Goal: Transaction & Acquisition: Book appointment/travel/reservation

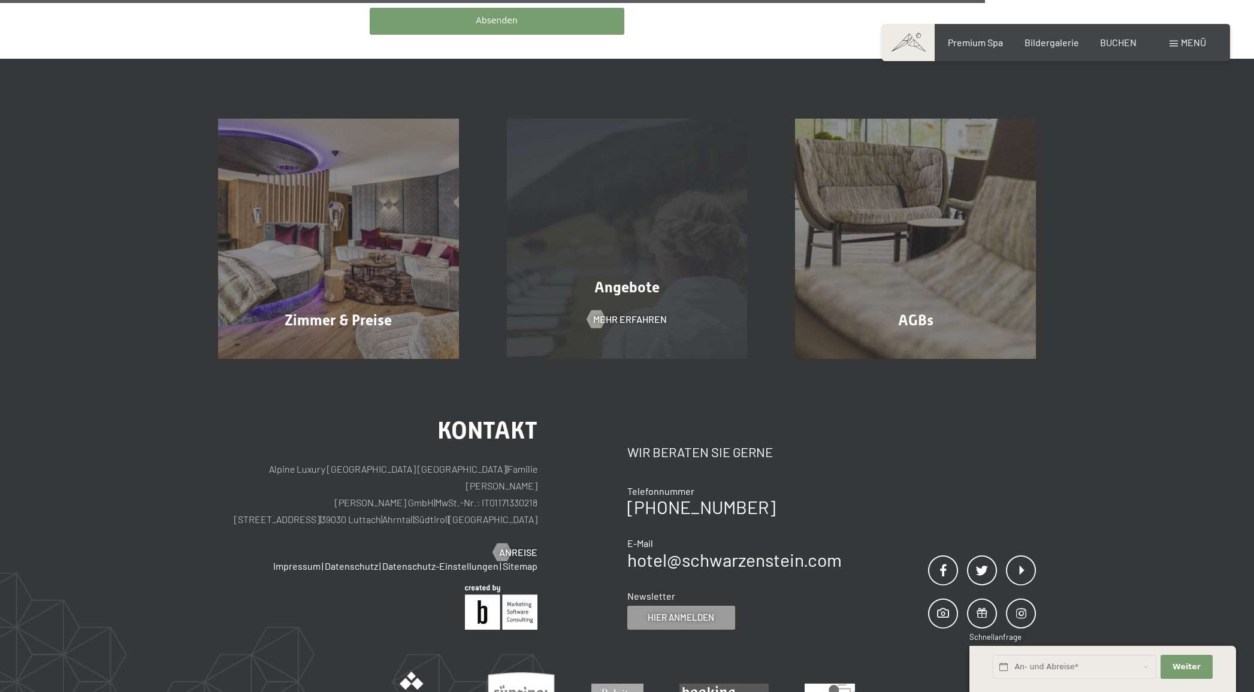
scroll to position [761, 0]
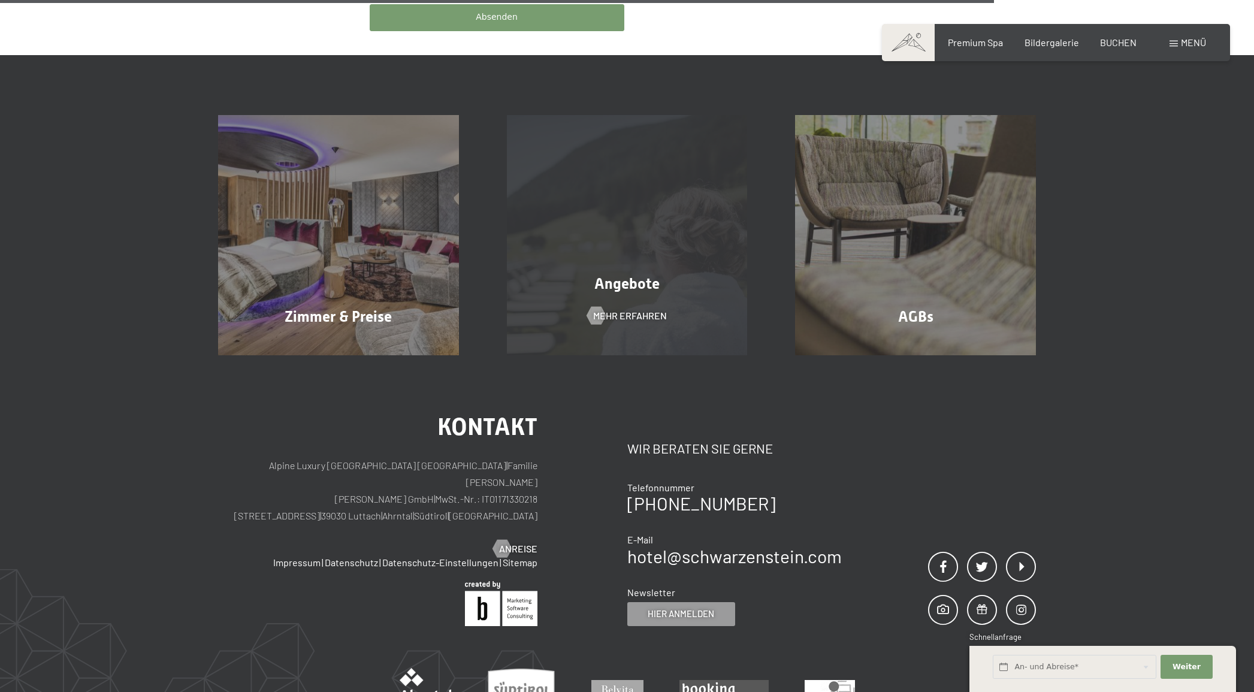
click at [639, 275] on span "Angebote" at bounding box center [627, 283] width 65 height 17
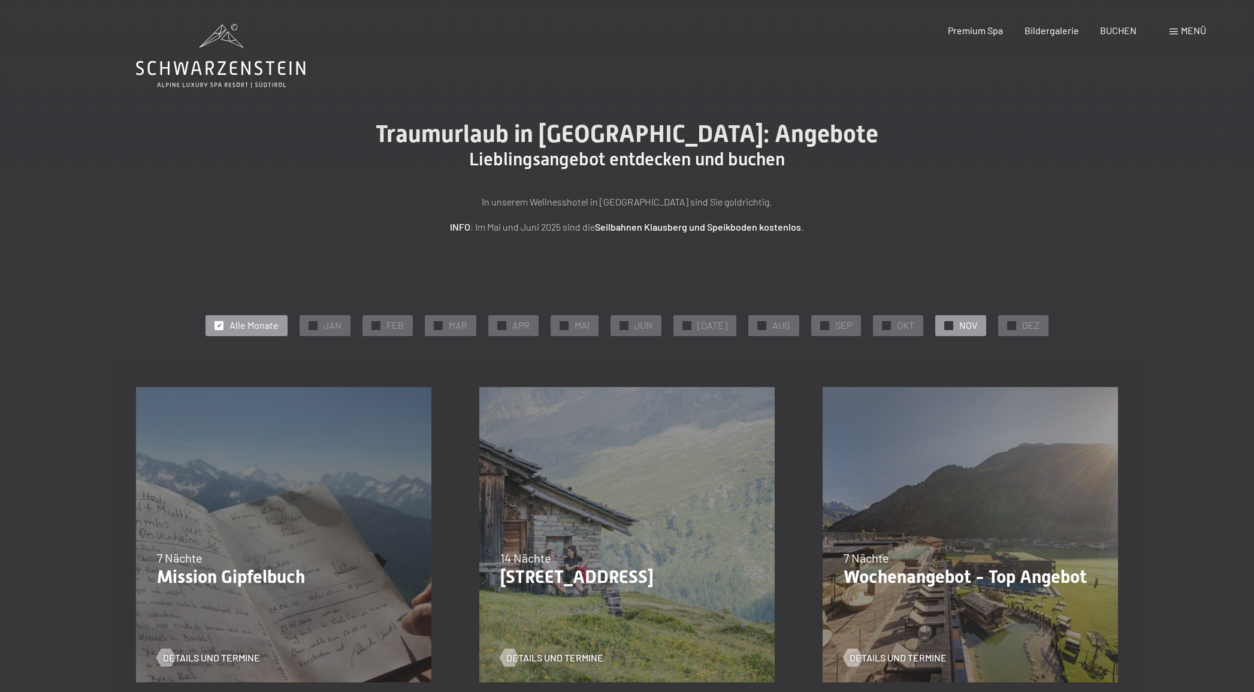
click at [952, 327] on div "✓ NOV" at bounding box center [961, 325] width 51 height 20
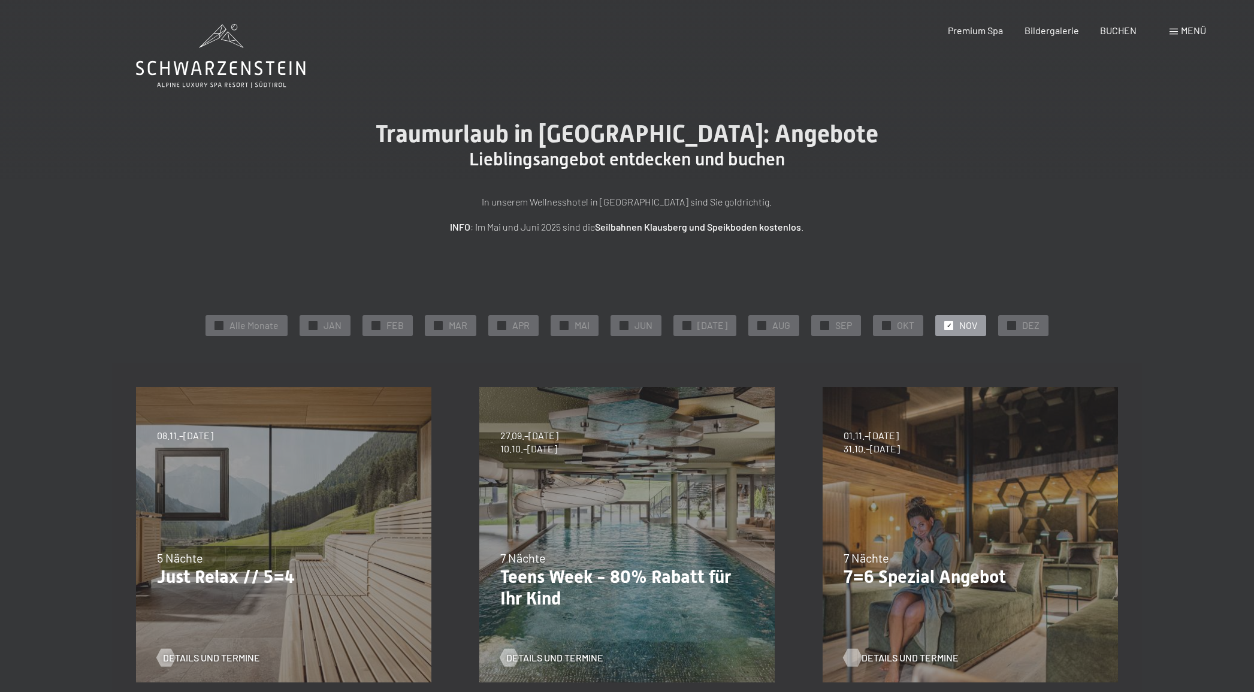
click at [904, 659] on span "Details und Termine" at bounding box center [910, 657] width 97 height 13
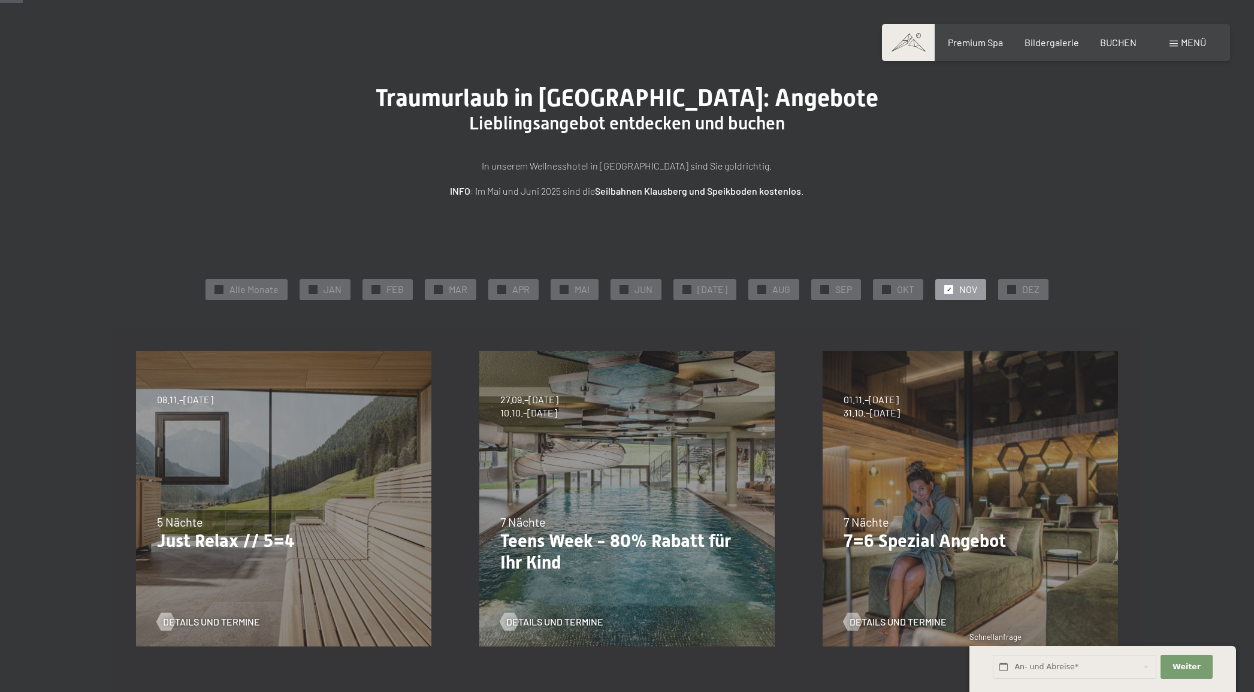
scroll to position [46, 0]
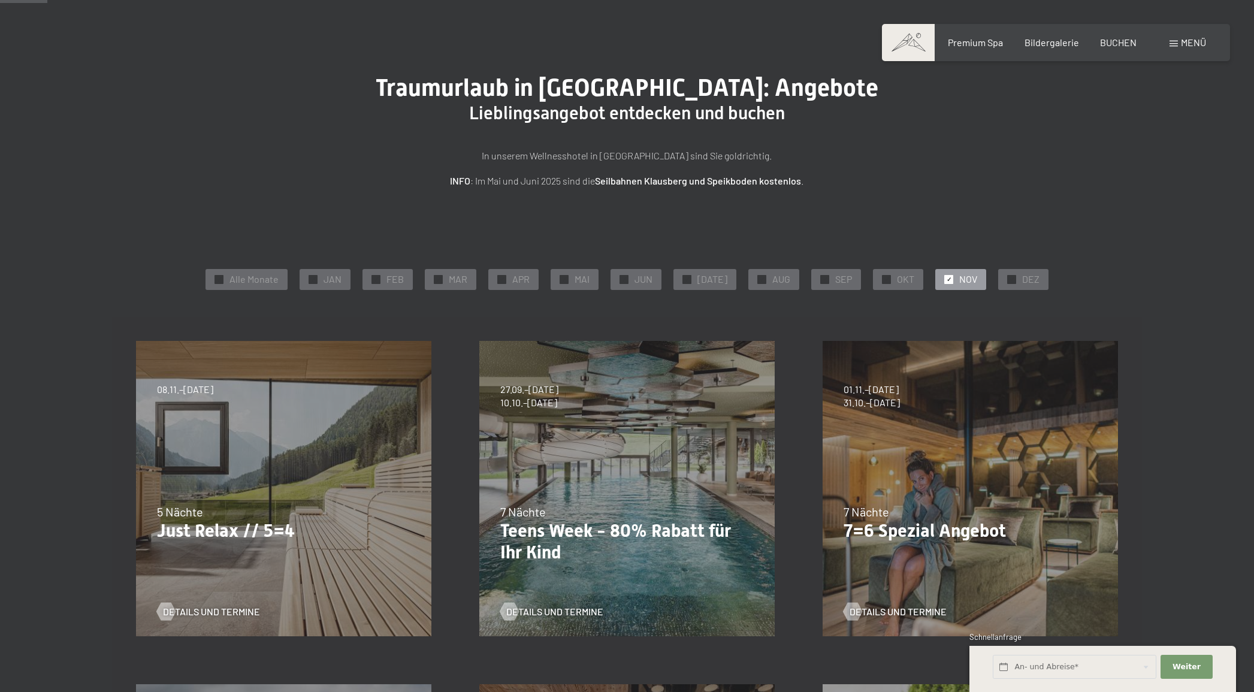
click at [228, 535] on p "Just Relax // 5=4" at bounding box center [284, 531] width 254 height 22
click at [213, 614] on span "Details und Termine" at bounding box center [223, 611] width 97 height 13
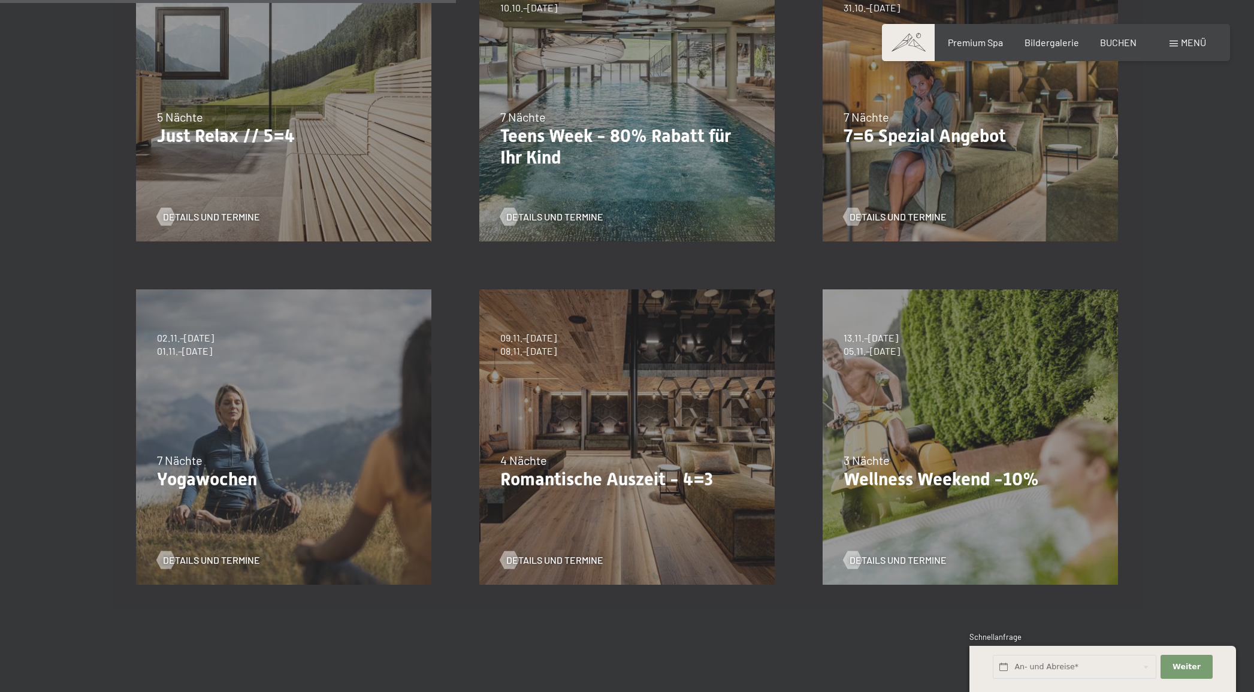
scroll to position [444, 0]
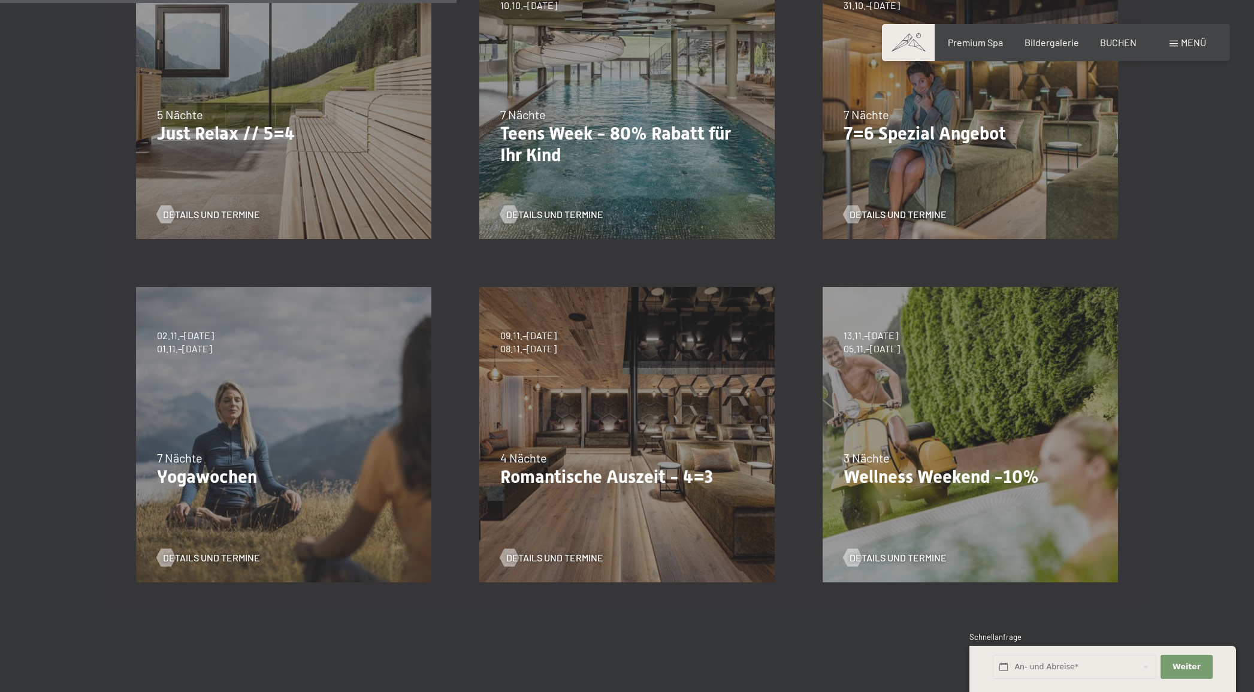
click at [669, 466] on p "Romantische Auszeit - 4=3" at bounding box center [627, 477] width 254 height 22
click at [544, 556] on span "Details und Termine" at bounding box center [566, 557] width 97 height 13
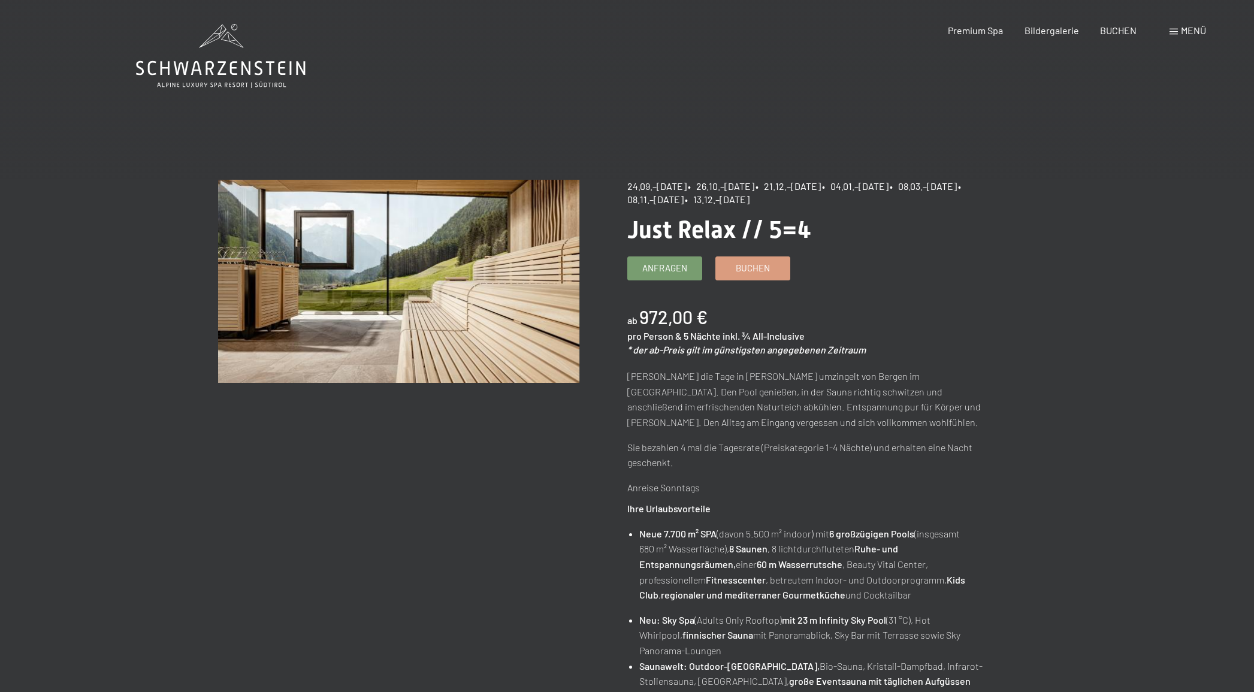
click at [665, 370] on p "Genieße die Tage in Ruhe umzingelt von Bergen im Ahrntal. Den Pool genießen, in…" at bounding box center [807, 399] width 361 height 61
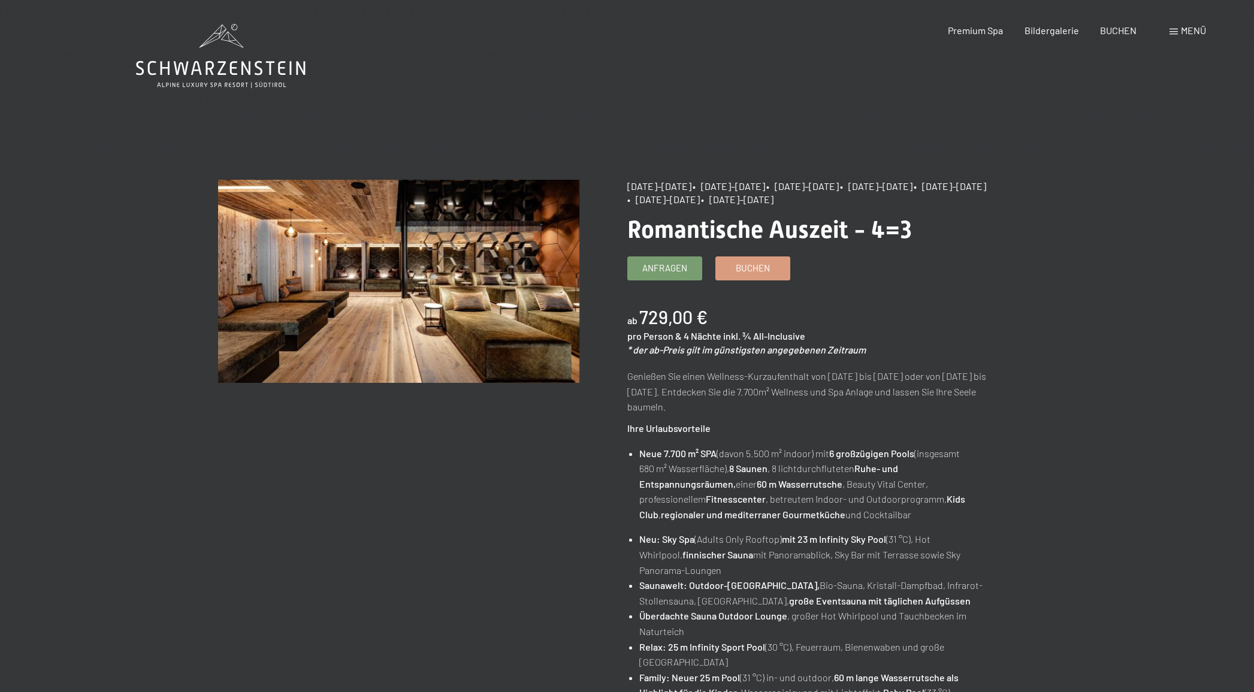
click at [544, 556] on div "Angebot wechseln (10 / 16) [DATE]–[DATE] • [DATE]–[DATE] • [DATE]–[DATE] • [DAT…" at bounding box center [627, 655] width 818 height 951
